Goal: Register for event/course

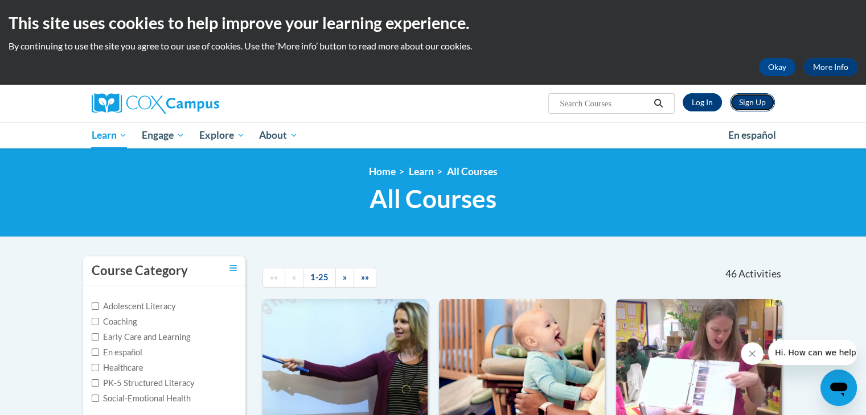
click at [742, 102] on link "Sign Up" at bounding box center [752, 102] width 45 height 18
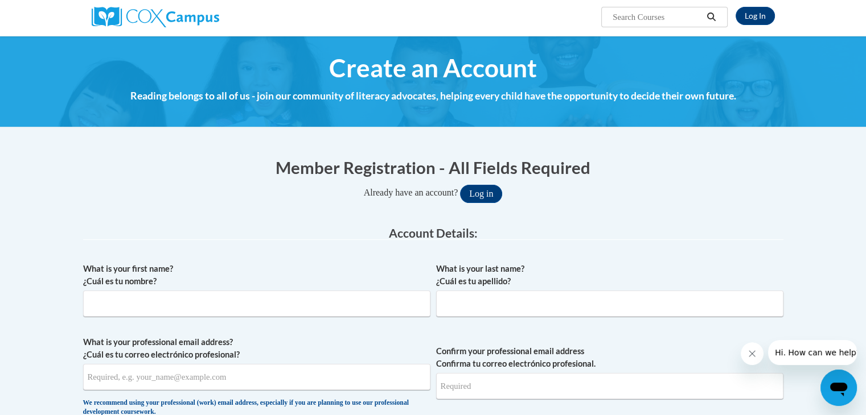
scroll to position [97, 0]
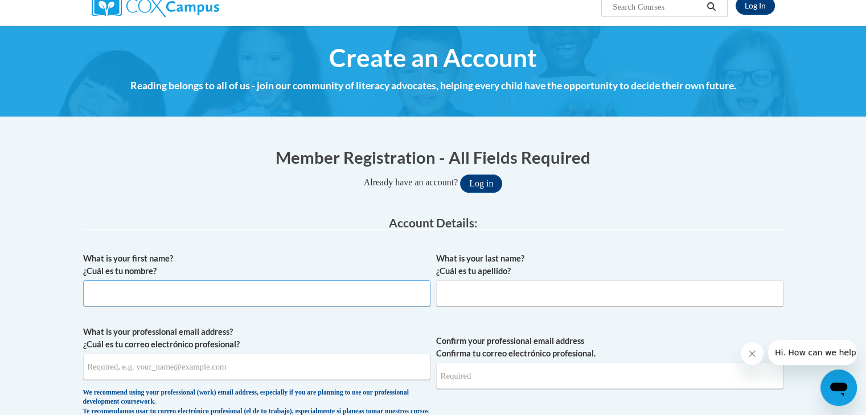
click at [363, 285] on input "What is your first name? ¿Cuál es tu nombre?" at bounding box center [256, 294] width 347 height 26
type input "[PERSON_NAME]"
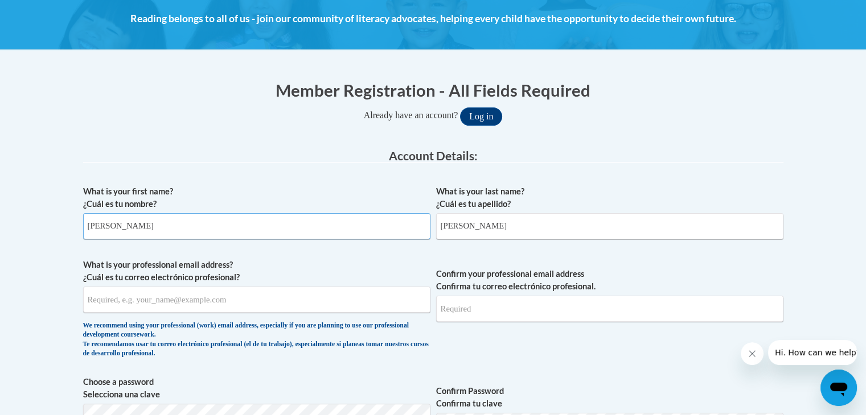
scroll to position [165, 0]
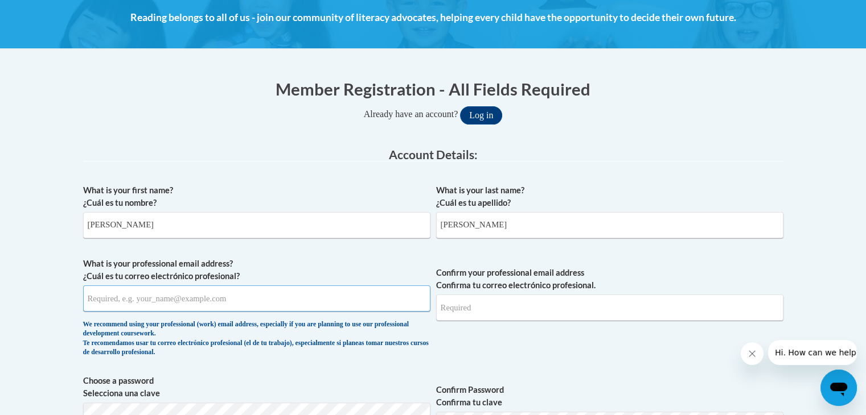
click at [296, 303] on input "What is your professional email address? ¿Cuál es tu correo electrónico profesi…" at bounding box center [256, 299] width 347 height 26
type input "[EMAIL_ADDRESS][DOMAIN_NAME]"
click at [561, 310] on input "Confirm your professional email address Confirma tu correo electrónico profesio…" at bounding box center [609, 308] width 347 height 26
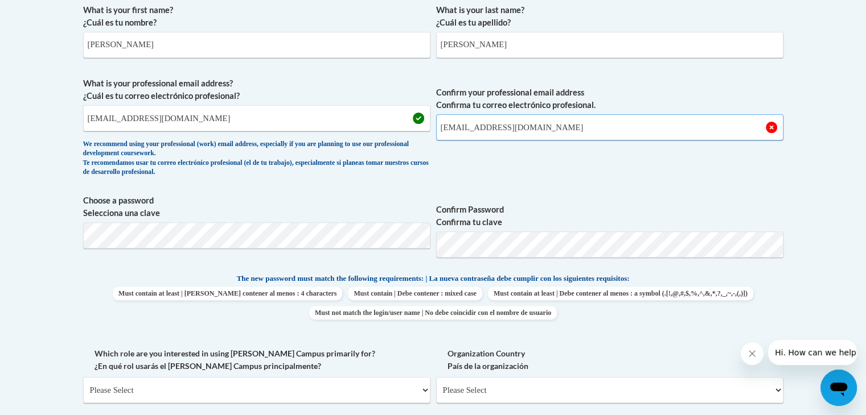
scroll to position [352, 0]
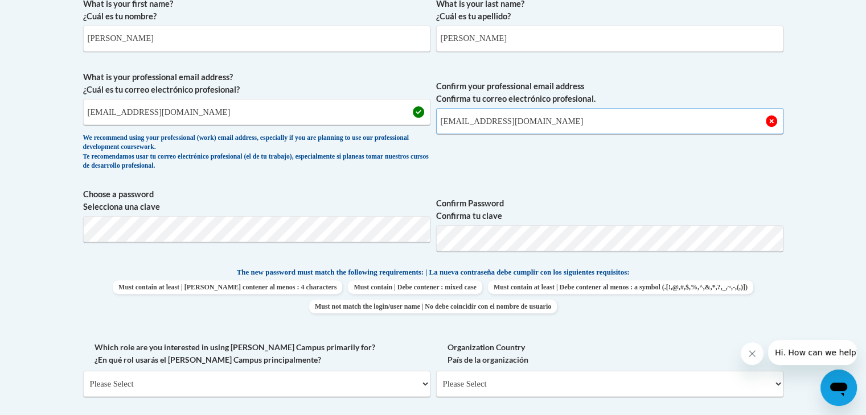
type input "[EMAIL_ADDRESS][DOMAIN_NAME]"
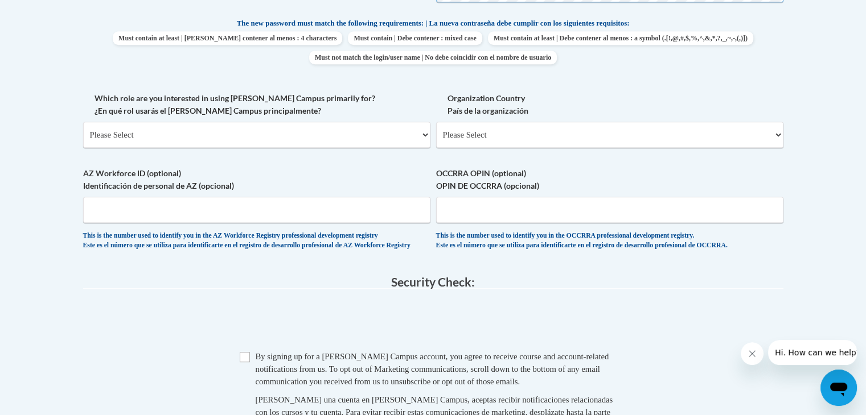
scroll to position [613, 0]
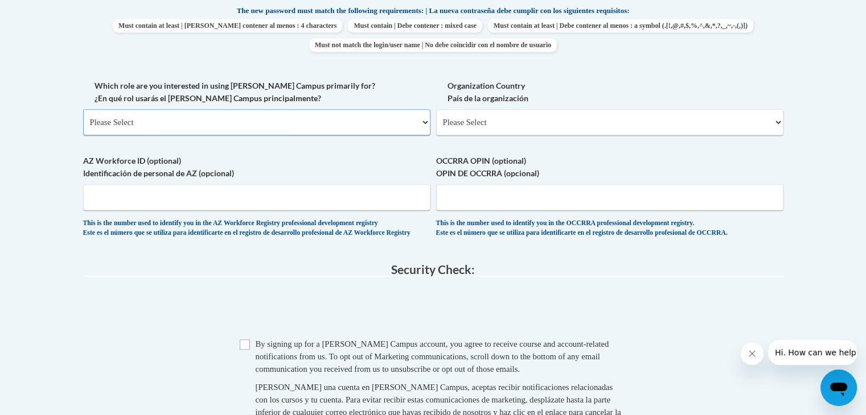
click at [282, 125] on select "Please Select College/University | Colegio/Universidad Community/Nonprofit Part…" at bounding box center [256, 122] width 347 height 26
select select "5a18ea06-2b54-4451-96f2-d152daf9eac5"
click at [83, 109] on select "Please Select College/University | Colegio/Universidad Community/Nonprofit Part…" at bounding box center [256, 122] width 347 height 26
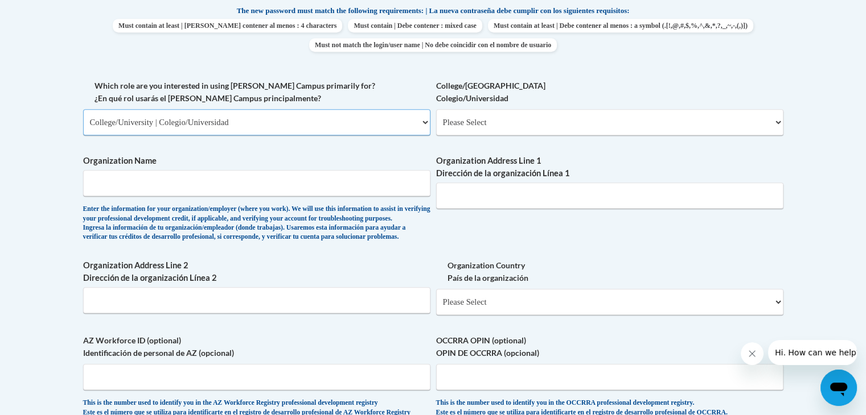
click at [346, 121] on select "Please Select College/University | Colegio/Universidad Community/Nonprofit Part…" at bounding box center [256, 122] width 347 height 26
click at [83, 109] on select "Please Select College/University | Colegio/Universidad Community/Nonprofit Part…" at bounding box center [256, 122] width 347 height 26
click at [535, 121] on select "Please Select College/University Staff | Empleado universitario College/Univers…" at bounding box center [609, 122] width 347 height 26
select select "99b32b07-cffc-426c-8bf6-0cd77760d84b"
click at [436, 109] on select "Please Select College/University Staff | Empleado universitario College/Univers…" at bounding box center [609, 122] width 347 height 26
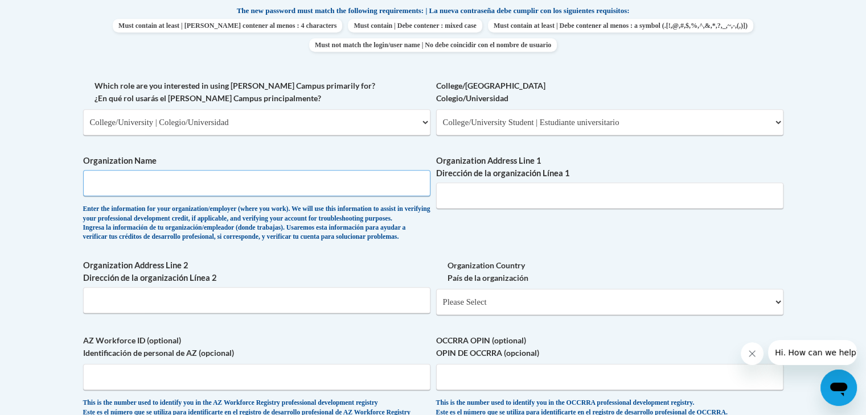
click at [299, 180] on input "Organization Name" at bounding box center [256, 183] width 347 height 26
type input "[GEOGRAPHIC_DATA]"
click at [532, 190] on input "Organization Address Line 1 Dirección de la organización Línea 1" at bounding box center [609, 196] width 347 height 26
type input "[STREET_ADDRESS]"
click at [298, 187] on input "[GEOGRAPHIC_DATA]" at bounding box center [256, 183] width 347 height 26
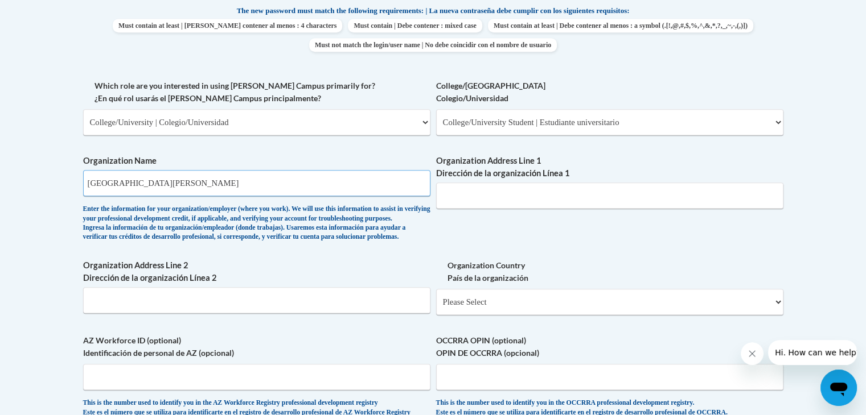
drag, startPoint x: 183, startPoint y: 186, endPoint x: 81, endPoint y: 180, distance: 102.1
click at [81, 180] on div "Member Registration - All Fields Required Already have an account? Log in Prefe…" at bounding box center [433, 152] width 717 height 1068
click at [113, 183] on input "[PERSON_NAME] DC" at bounding box center [256, 183] width 347 height 26
type input "[PERSON_NAME] DC"
click at [537, 190] on input "Organization Address Line 1 Dirección de la organización Línea 1" at bounding box center [609, 196] width 347 height 26
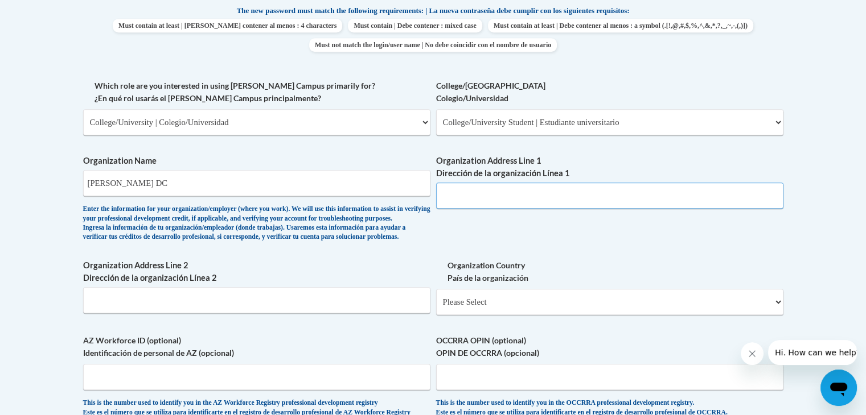
paste input "[STREET_ADDRESS][US_STATE]"
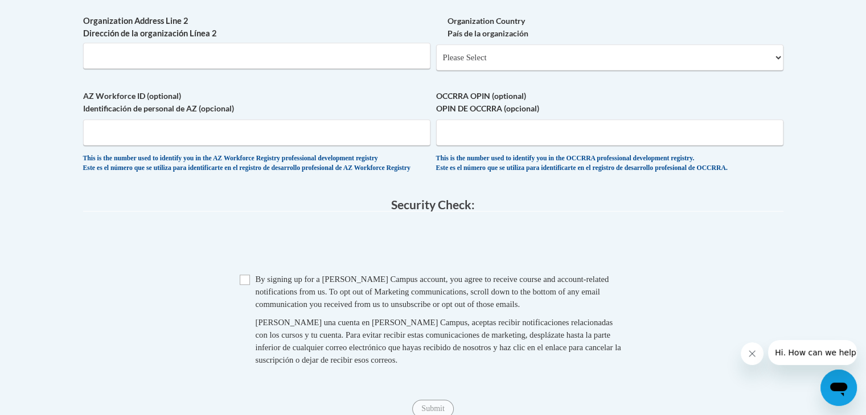
scroll to position [859, 0]
type input "[STREET_ADDRESS][US_STATE]"
click at [244, 312] on span "Checkbox By signing up for a [PERSON_NAME] Campus account, you agree to receive…" at bounding box center [433, 324] width 387 height 105
click at [241, 284] on input "Checkbox" at bounding box center [245, 279] width 10 height 10
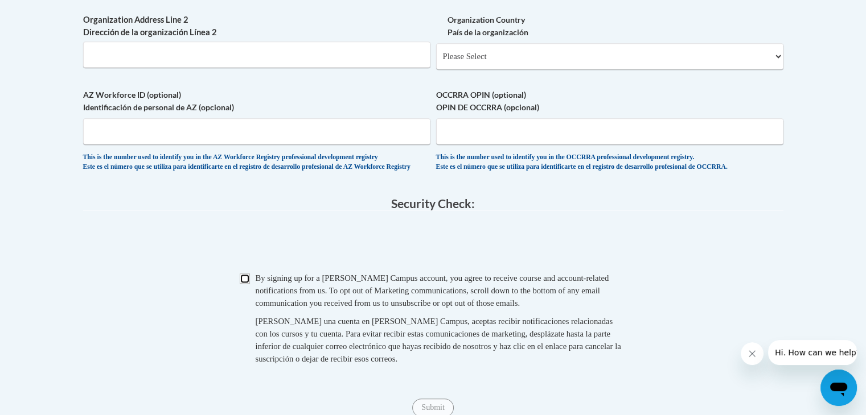
checkbox input "true"
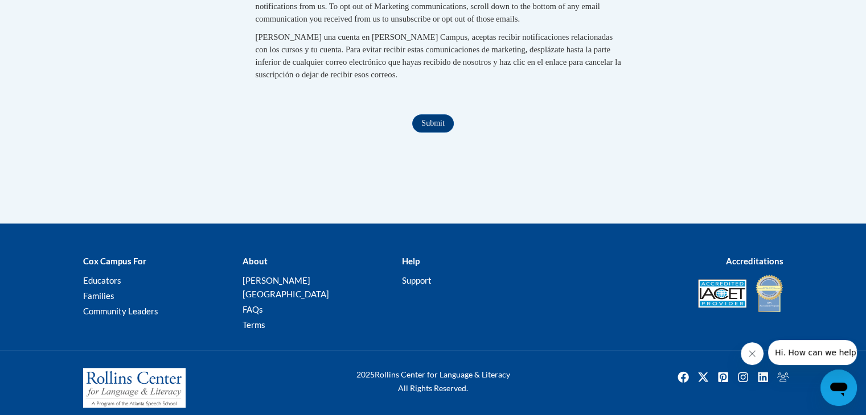
scroll to position [1158, 0]
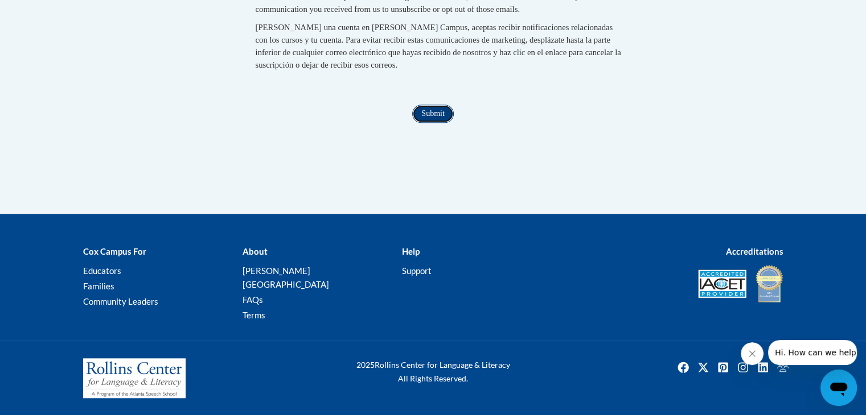
click at [436, 123] on input "Submit" at bounding box center [432, 114] width 41 height 18
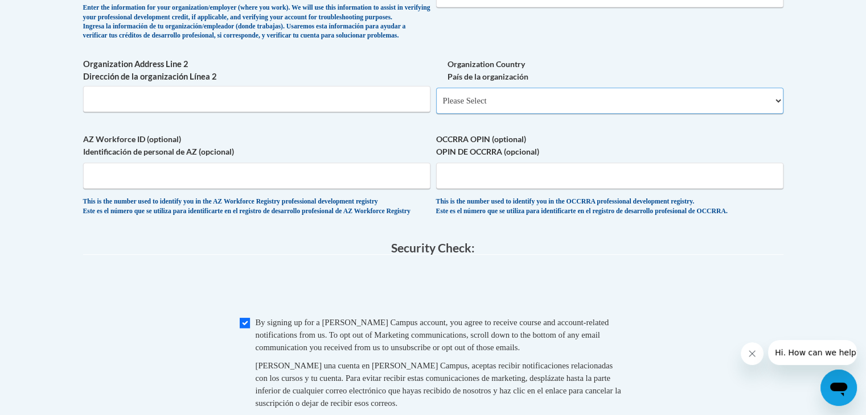
scroll to position [814, 0]
click at [505, 114] on select "Please Select [GEOGRAPHIC_DATA] | [GEOGRAPHIC_DATA] Outside of [GEOGRAPHIC_DATA…" at bounding box center [609, 101] width 347 height 26
select select "ad49bcad-a171-4b2e-b99c-48b446064914"
click at [436, 106] on select "Please Select [GEOGRAPHIC_DATA] | [GEOGRAPHIC_DATA] Outside of [GEOGRAPHIC_DATA…" at bounding box center [609, 101] width 347 height 26
select select
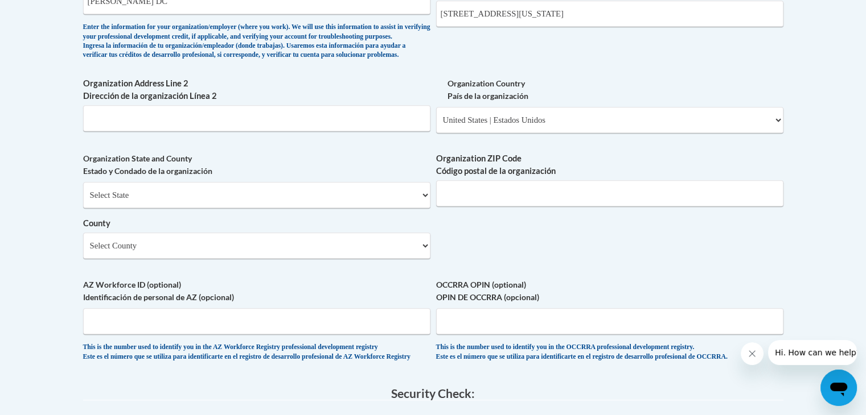
scroll to position [796, 0]
click at [374, 131] on input "Organization Address Line 2 Dirección de la organización Línea 2" at bounding box center [256, 118] width 347 height 26
click at [331, 256] on select "Select County [PERSON_NAME] Clackamas Clatsop Columbia Coos [PERSON_NAME] [PERS…" at bounding box center [256, 245] width 347 height 26
click at [55, 174] on body "This site uses cookies to help improve your learning experience. By continuing …" at bounding box center [433, 51] width 866 height 1695
click at [389, 208] on select "Select State [US_STATE] [US_STATE] [US_STATE] [US_STATE] [US_STATE] [US_STATE] …" at bounding box center [256, 195] width 347 height 26
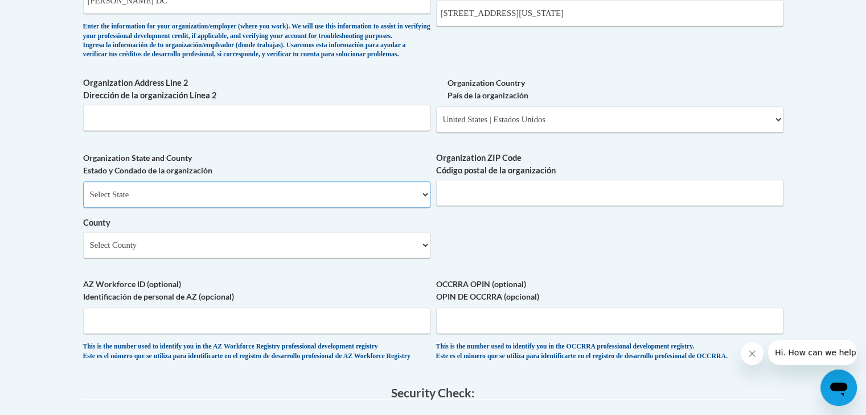
click at [83, 200] on select "Select State [US_STATE] [US_STATE] [US_STATE] [US_STATE] [US_STATE] [US_STATE] …" at bounding box center [256, 195] width 347 height 26
click at [524, 199] on input "Organization ZIP Code Código postal de la organización" at bounding box center [609, 193] width 347 height 26
click at [530, 206] on input "Organization ZIP Code Código postal de la organización" at bounding box center [609, 193] width 347 height 26
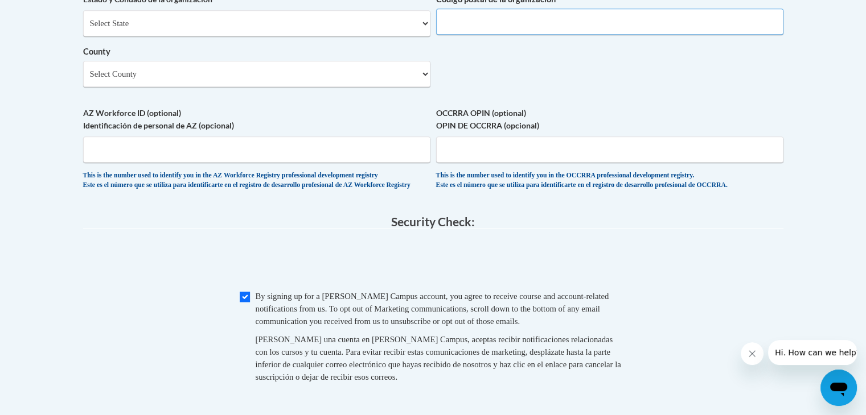
scroll to position [1165, 0]
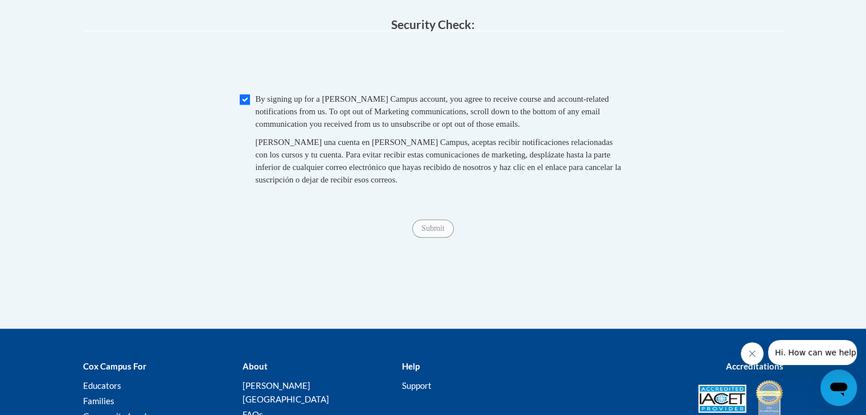
click at [248, 135] on span "Checkbox By signing up for a [PERSON_NAME] Campus account, you agree to receive…" at bounding box center [433, 145] width 387 height 105
click at [245, 105] on input "Checkbox" at bounding box center [245, 99] width 10 height 10
checkbox input "true"
click at [441, 238] on input "Submit" at bounding box center [432, 229] width 41 height 18
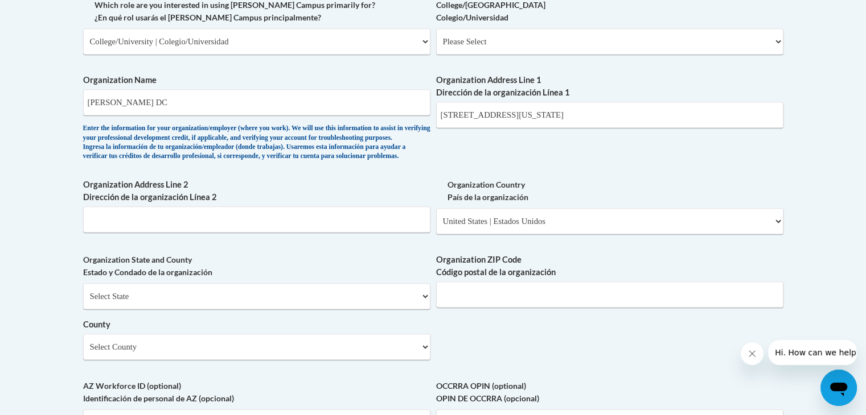
scroll to position [1054, 0]
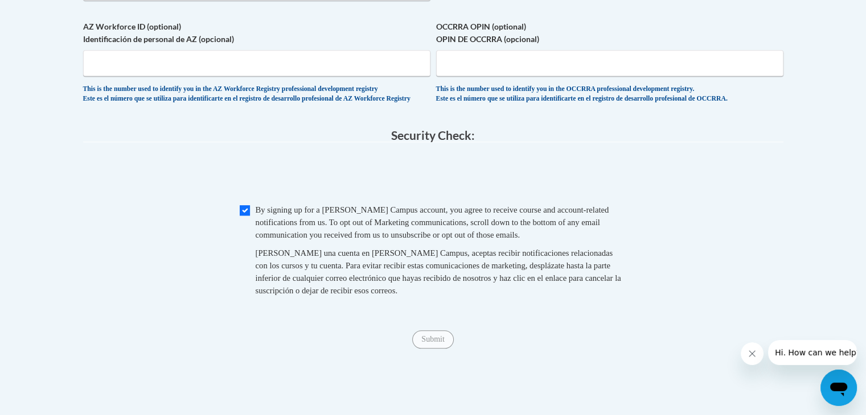
drag, startPoint x: 590, startPoint y: 115, endPoint x: 623, endPoint y: 120, distance: 33.3
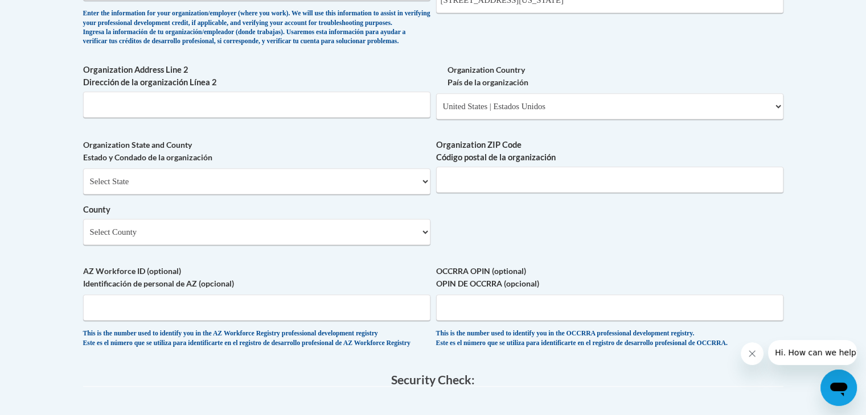
scroll to position [782, 0]
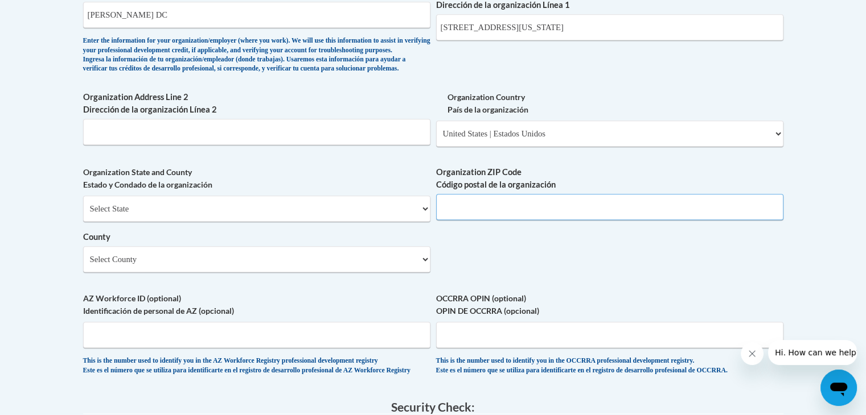
click at [526, 220] on input "Organization ZIP Code Código postal de la organización" at bounding box center [609, 207] width 347 height 26
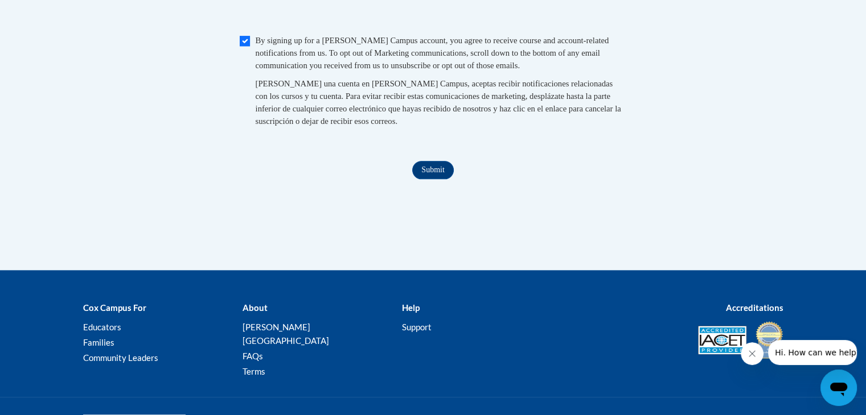
scroll to position [1258, 0]
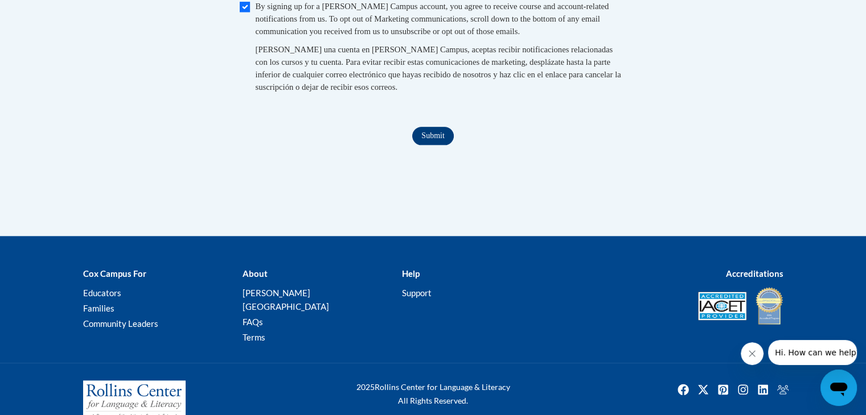
type input "97201"
click at [431, 145] on input "Submit" at bounding box center [432, 136] width 41 height 18
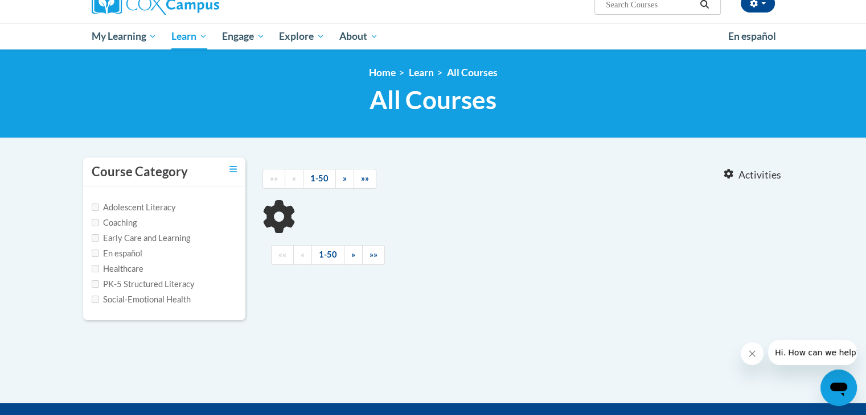
scroll to position [105, 0]
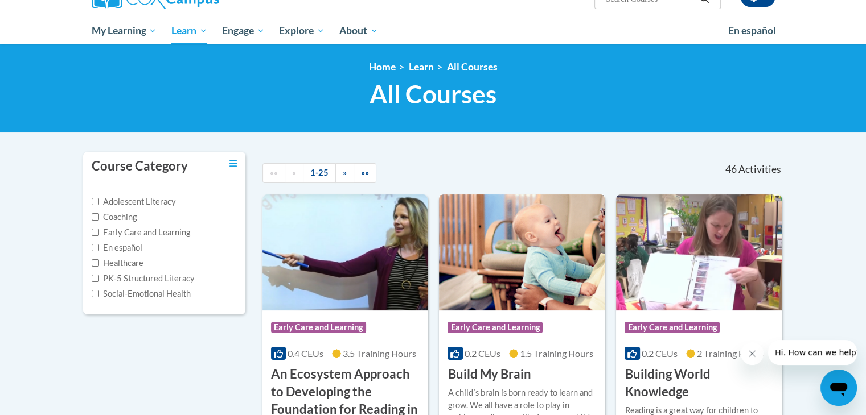
click at [491, 371] on h3 "Build My Brain" at bounding box center [488, 375] width 83 height 18
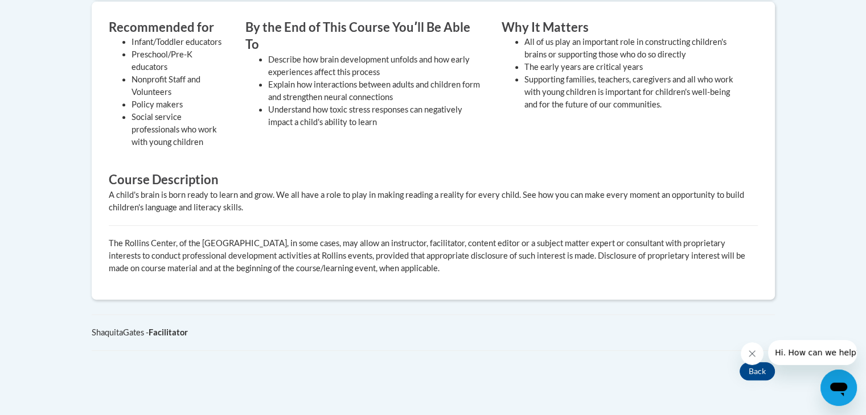
scroll to position [257, 0]
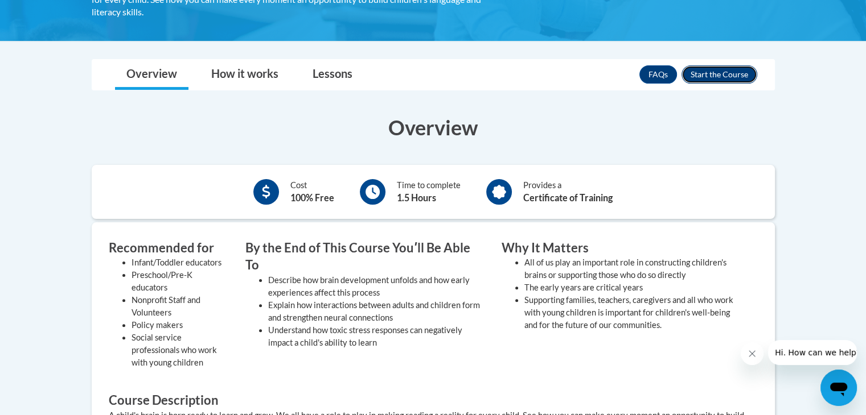
click at [705, 76] on button "Enroll" at bounding box center [719, 74] width 76 height 18
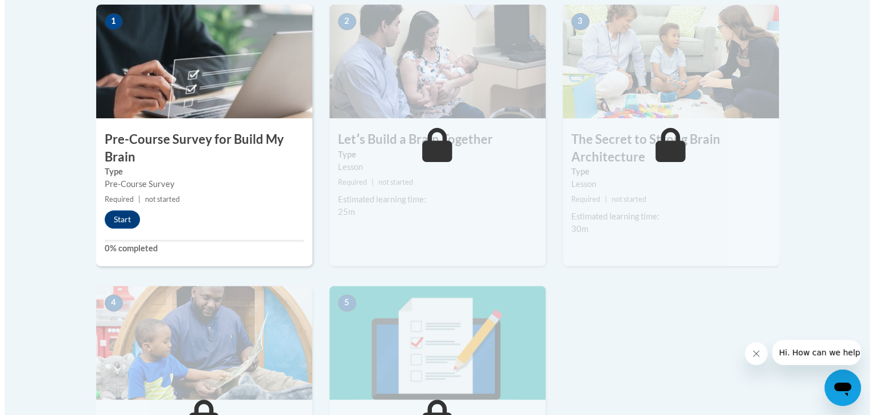
scroll to position [376, 0]
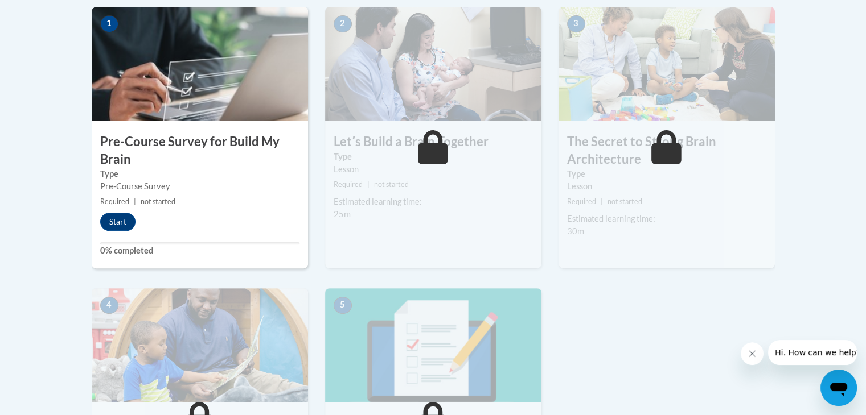
click at [501, 196] on div "Estimated learning time:" at bounding box center [432, 202] width 199 height 13
click at [116, 219] on button "Start" at bounding box center [117, 222] width 35 height 18
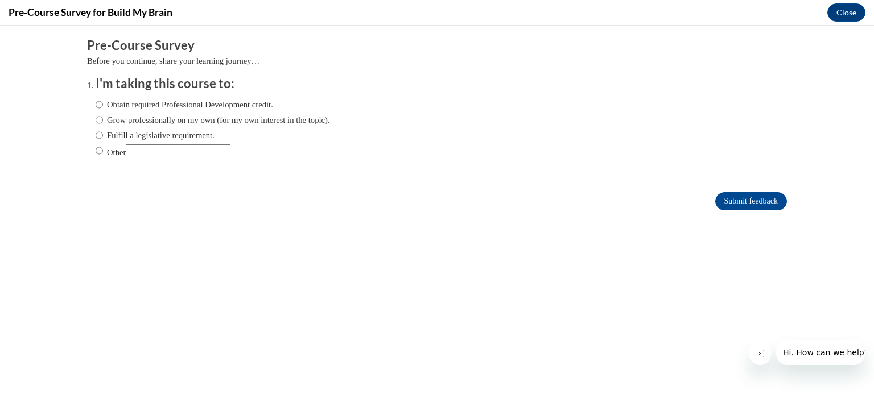
scroll to position [0, 0]
click at [96, 105] on input "Obtain required Professional Development credit." at bounding box center [99, 104] width 7 height 13
radio input "true"
click at [740, 202] on input "Submit feedback" at bounding box center [751, 201] width 72 height 18
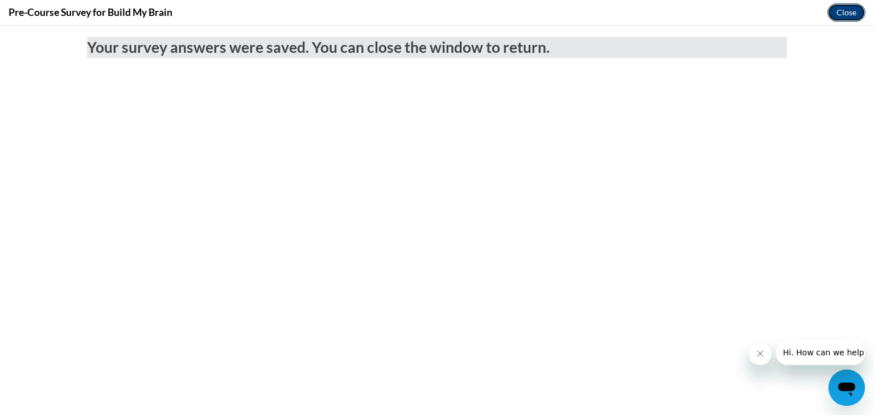
click at [844, 12] on button "Close" at bounding box center [846, 12] width 38 height 18
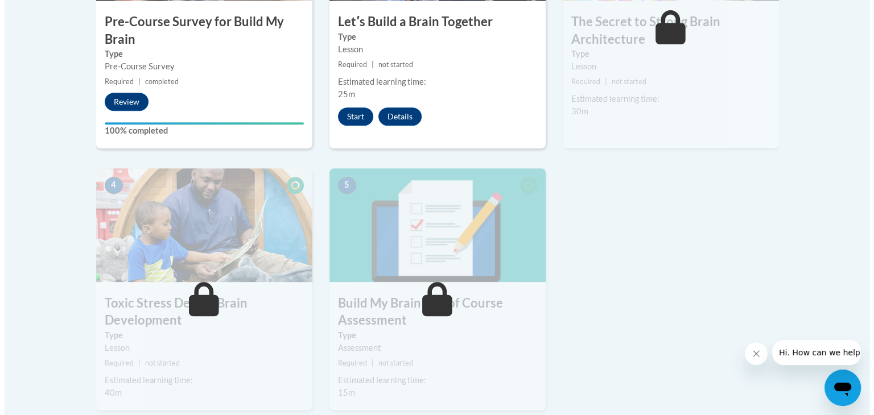
scroll to position [496, 0]
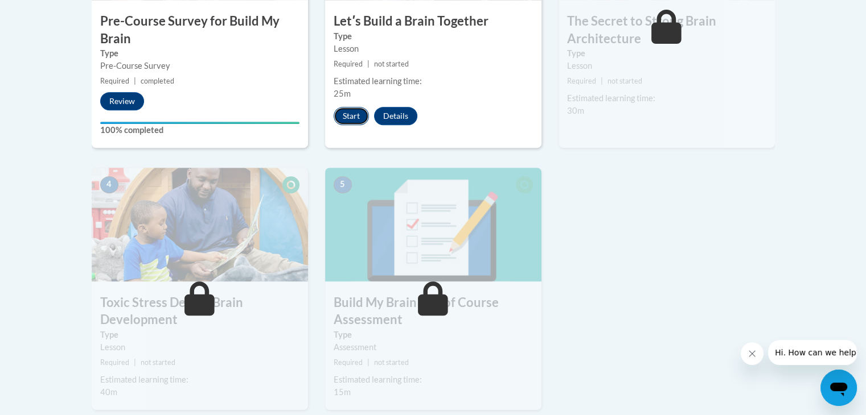
click at [348, 113] on button "Start" at bounding box center [350, 116] width 35 height 18
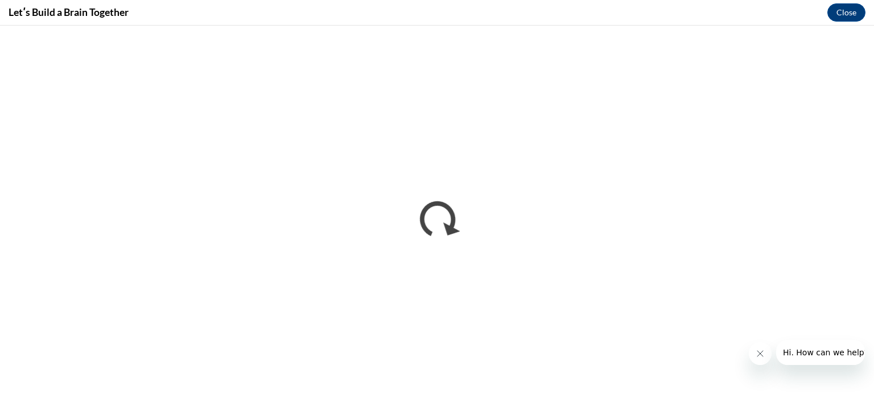
scroll to position [0, 0]
click at [761, 353] on icon "Close message from company" at bounding box center [759, 353] width 9 height 9
